Goal: Find specific page/section: Find specific page/section

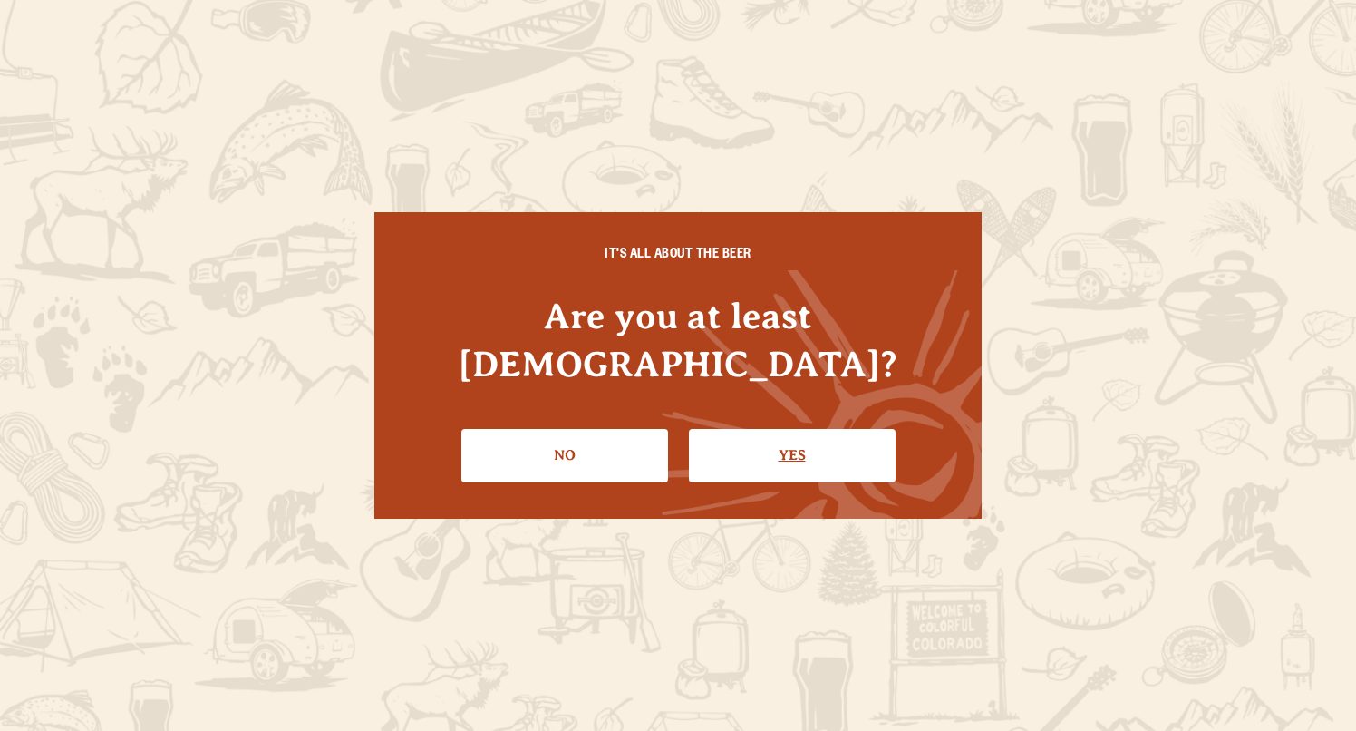
click at [742, 435] on link "Yes" at bounding box center [792, 455] width 207 height 53
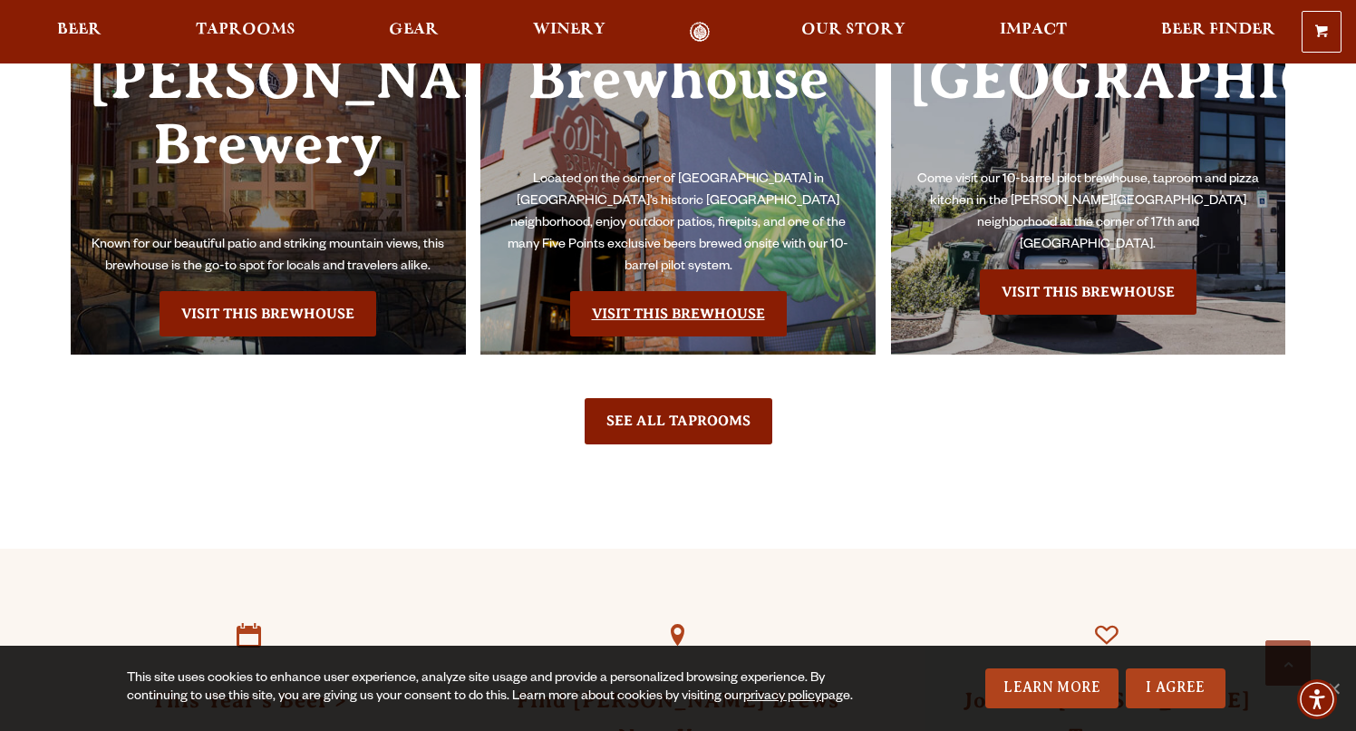
scroll to position [4288, 0]
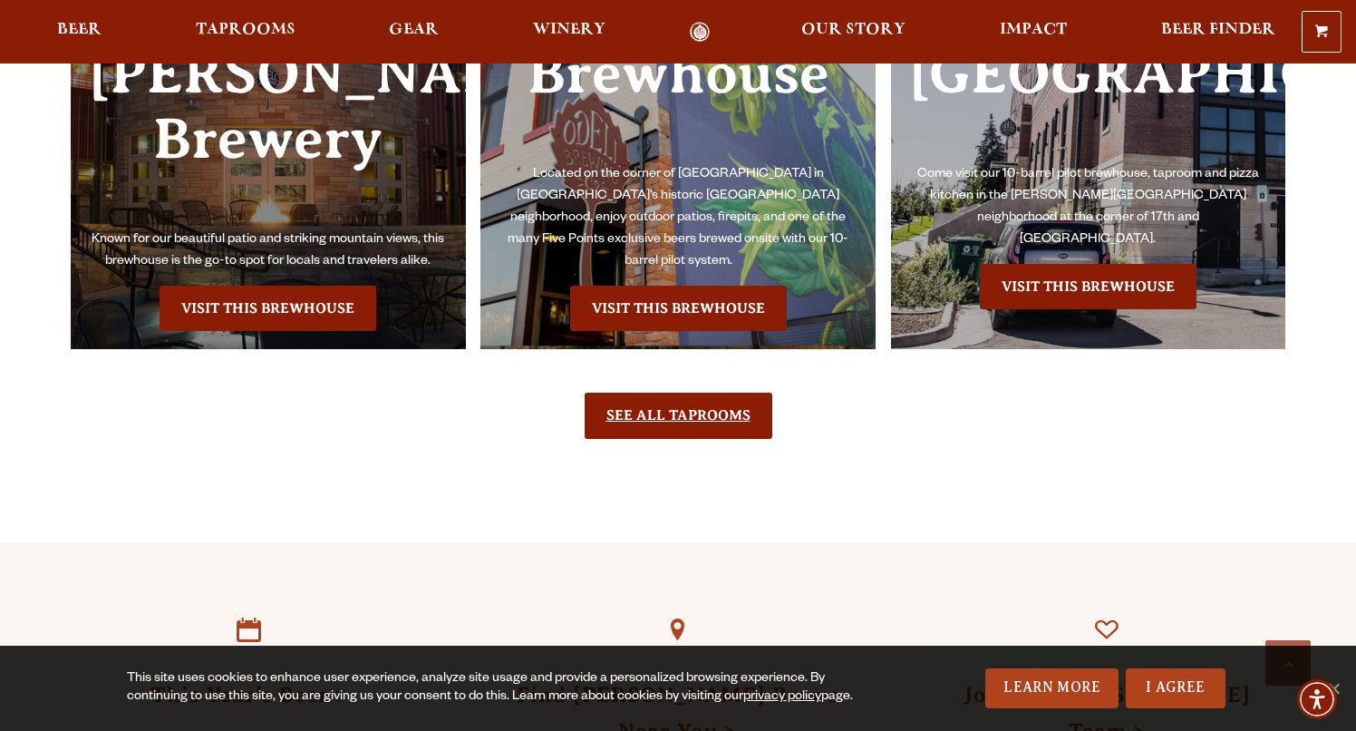
click at [689, 412] on link "See All Taprooms" at bounding box center [679, 414] width 188 height 45
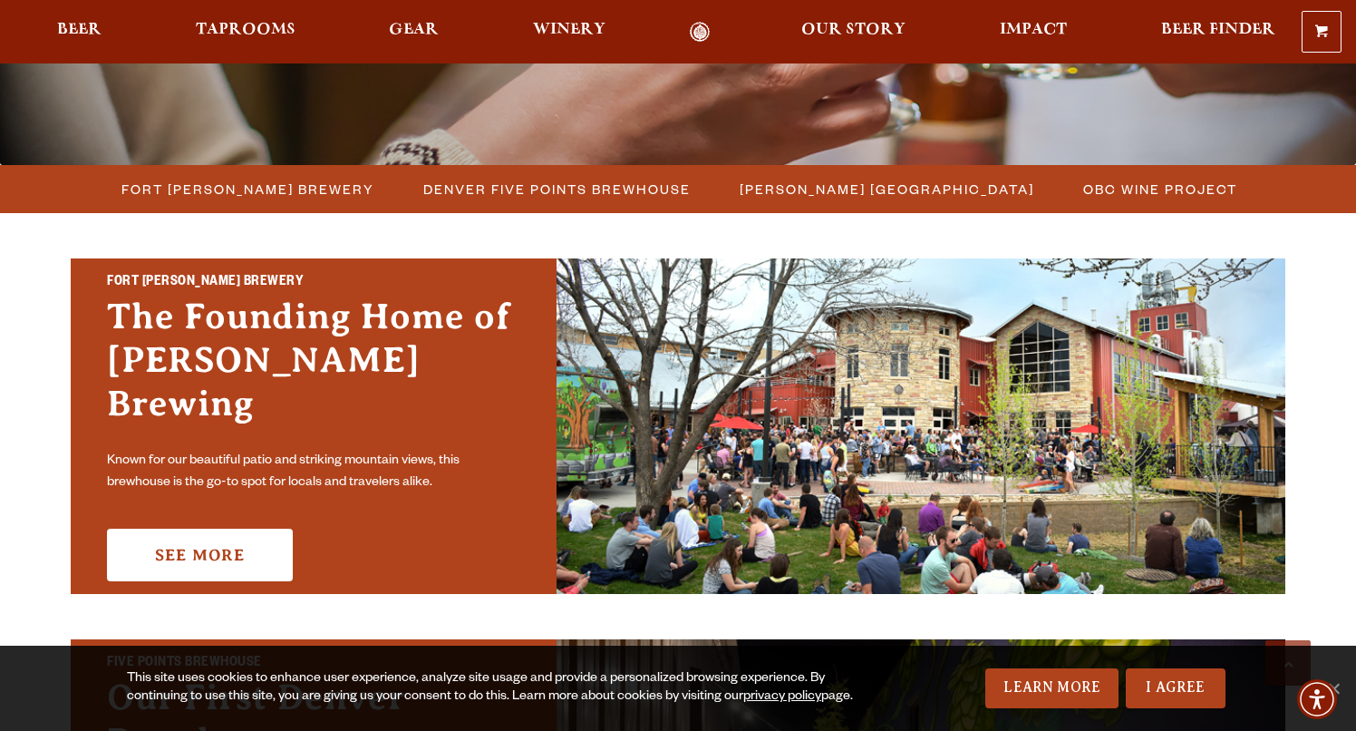
scroll to position [366, 0]
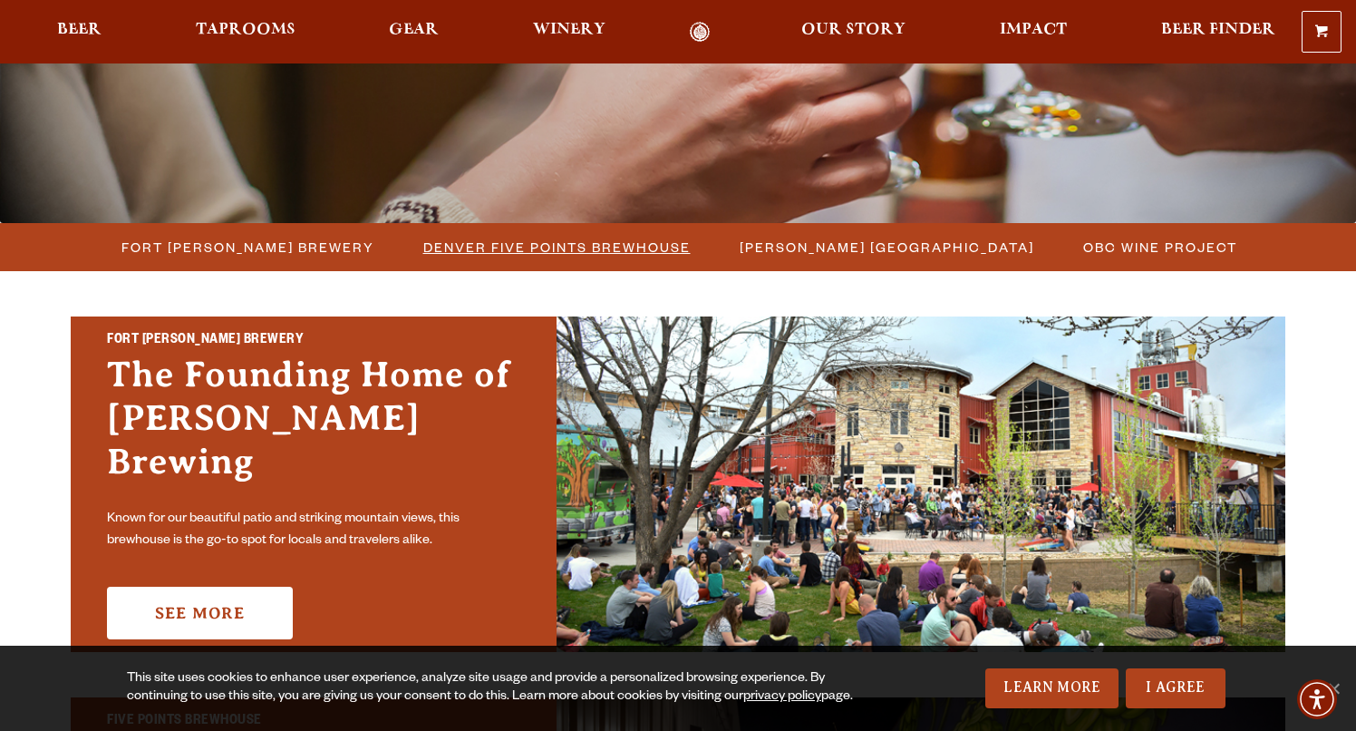
click at [591, 254] on span "Denver Five Points Brewhouse" at bounding box center [556, 247] width 267 height 26
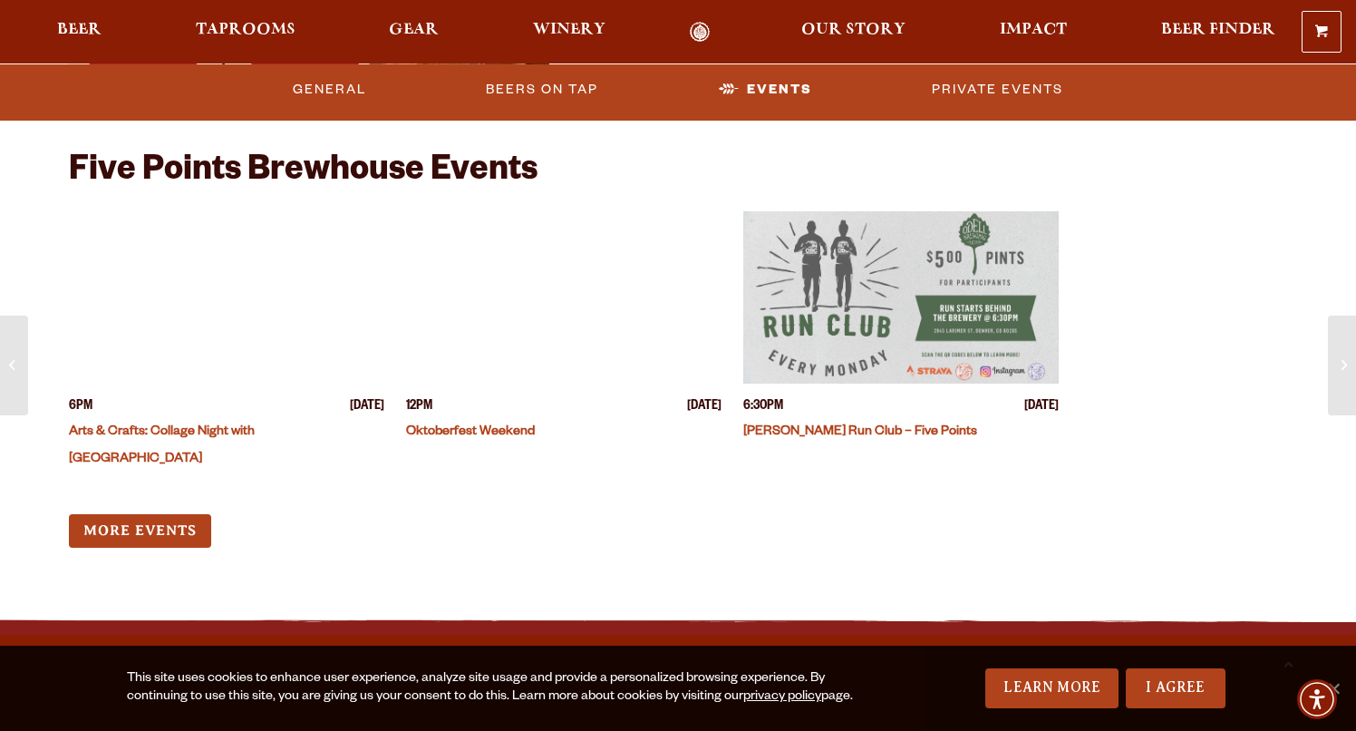
scroll to position [5161, 0]
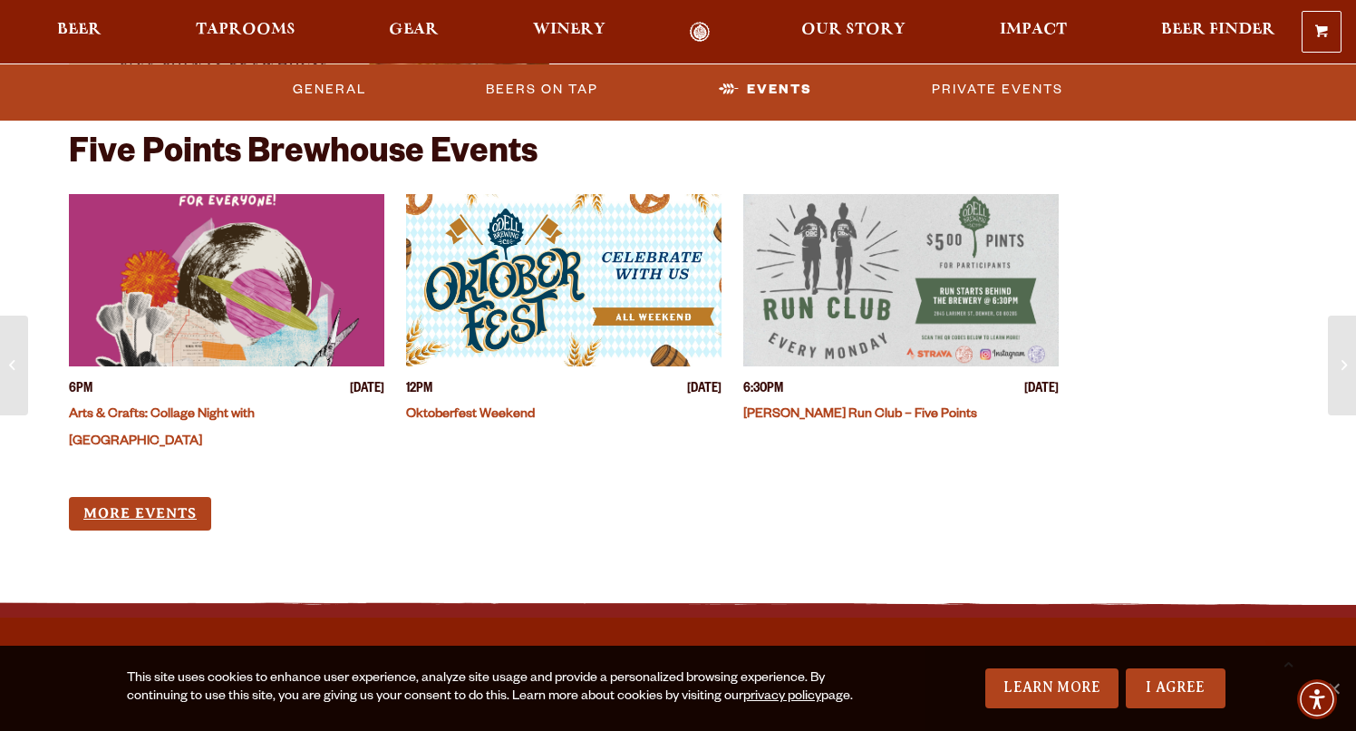
click at [143, 497] on link "More Events" at bounding box center [140, 514] width 142 height 34
